Goal: Information Seeking & Learning: Find specific fact

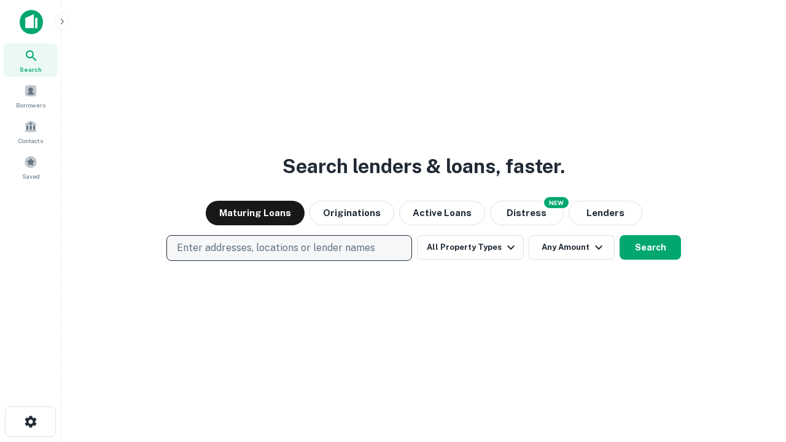
click at [289, 248] on p "Enter addresses, locations or lender names" at bounding box center [276, 248] width 198 height 15
type input "**********"
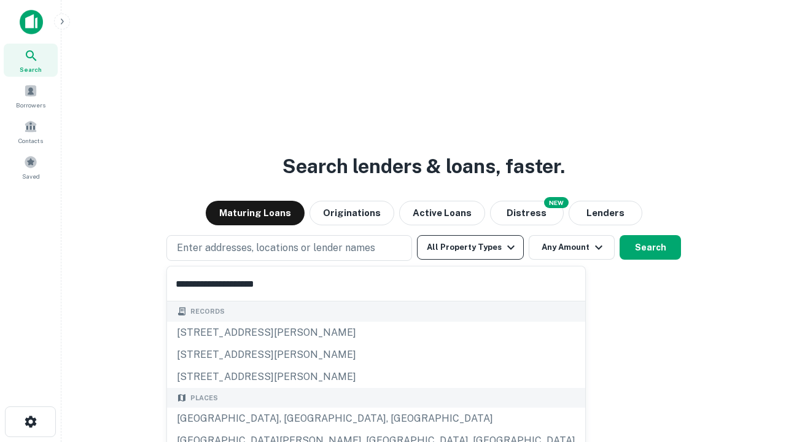
click at [294, 419] on div "[GEOGRAPHIC_DATA], [GEOGRAPHIC_DATA], [GEOGRAPHIC_DATA]" at bounding box center [376, 419] width 418 height 22
click at [471, 248] on button "All Property Types" at bounding box center [470, 247] width 107 height 25
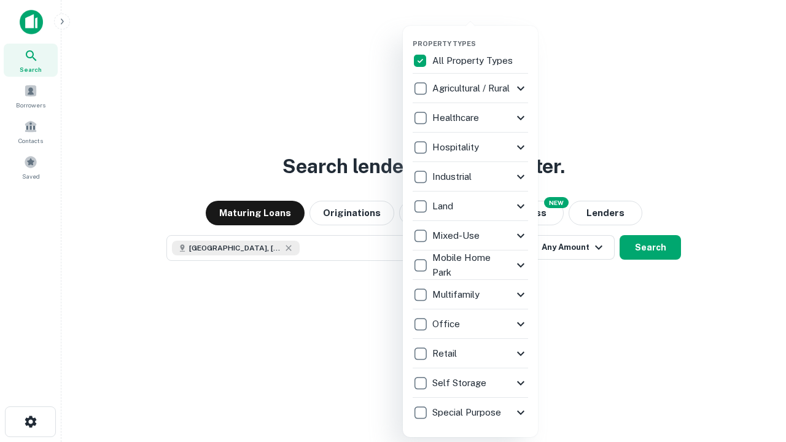
click at [480, 36] on button "button" at bounding box center [480, 36] width 135 height 1
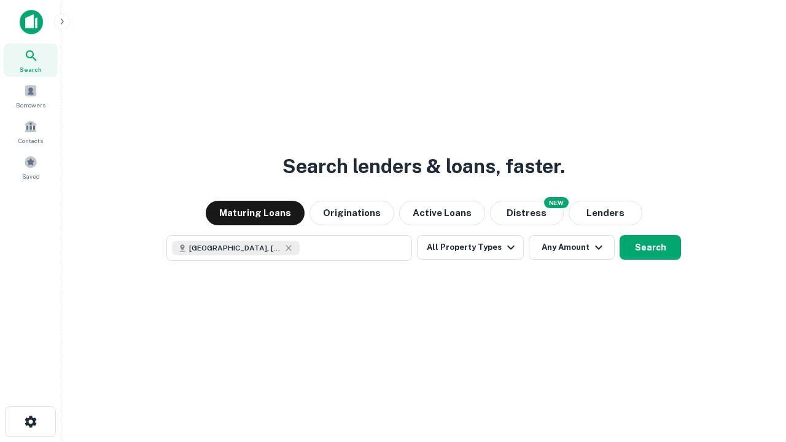
scroll to position [20, 0]
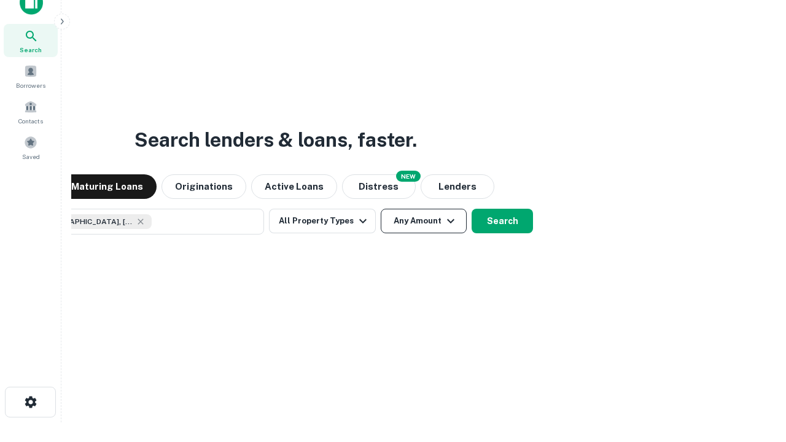
click at [381, 209] on button "Any Amount" at bounding box center [424, 221] width 86 height 25
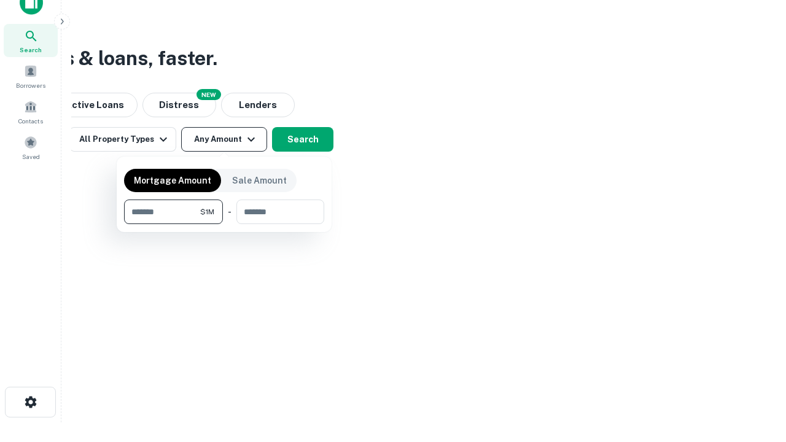
type input "*******"
click at [224, 224] on button "button" at bounding box center [224, 224] width 200 height 1
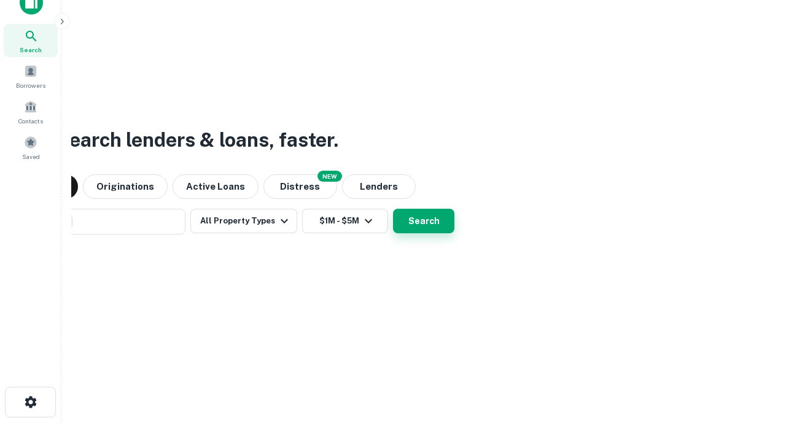
click at [393, 209] on button "Search" at bounding box center [423, 221] width 61 height 25
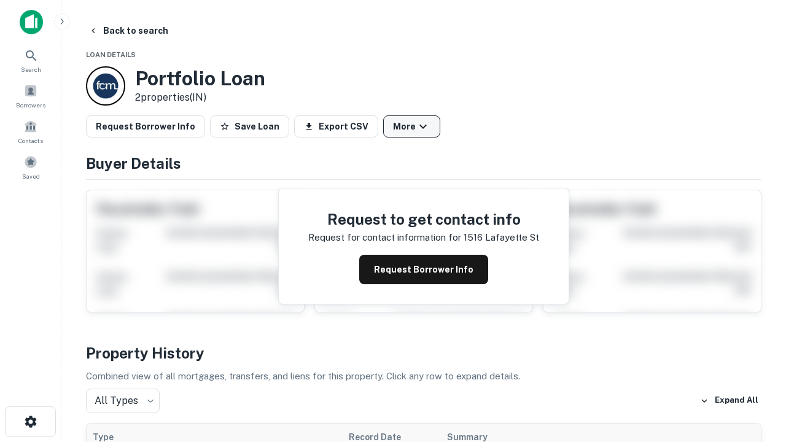
click at [412, 127] on button "More" at bounding box center [411, 126] width 57 height 22
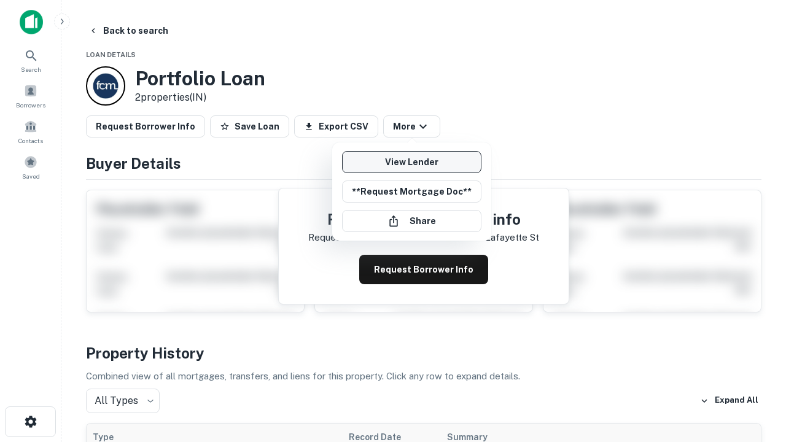
click at [412, 162] on link "View Lender" at bounding box center [411, 162] width 139 height 22
